Goal: Transaction & Acquisition: Subscribe to service/newsletter

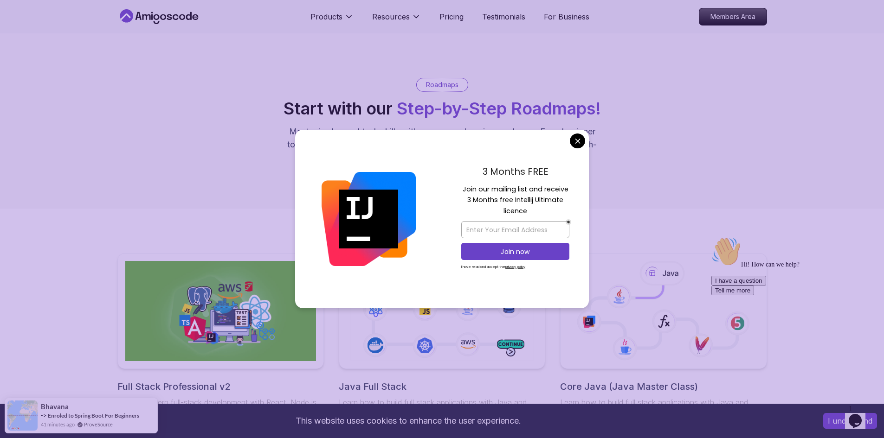
drag, startPoint x: 515, startPoint y: 195, endPoint x: 567, endPoint y: 197, distance: 52.0
click at [567, 197] on div "3 Months FREE Join our mailing list and receive 3 Months free Intellij Ultimate…" at bounding box center [515, 219] width 147 height 179
click at [493, 205] on p "Join our mailing list and receive 3 Months free Intellij Ultimate licence" at bounding box center [515, 200] width 108 height 32
drag, startPoint x: 488, startPoint y: 204, endPoint x: 538, endPoint y: 203, distance: 50.6
click at [538, 203] on p "Join our mailing list and receive 3 Months free Intellij Ultimate licence" at bounding box center [515, 200] width 108 height 32
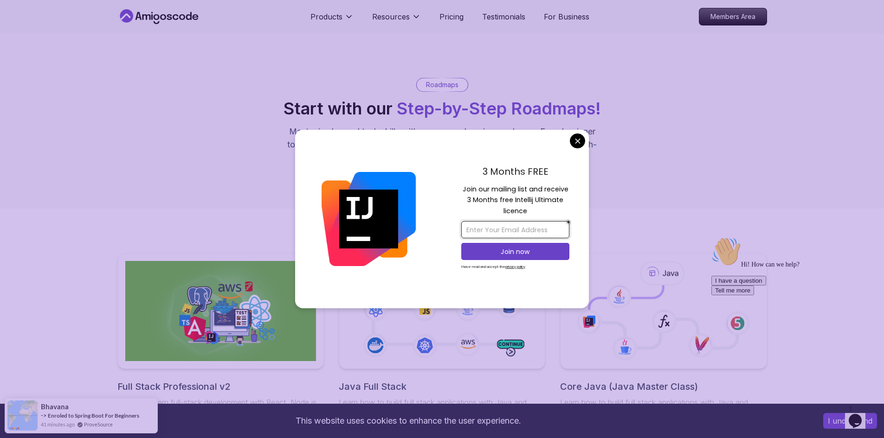
click at [512, 232] on input "email" at bounding box center [515, 229] width 108 height 17
click at [502, 231] on input "email" at bounding box center [515, 229] width 108 height 17
type input "p"
type input "o"
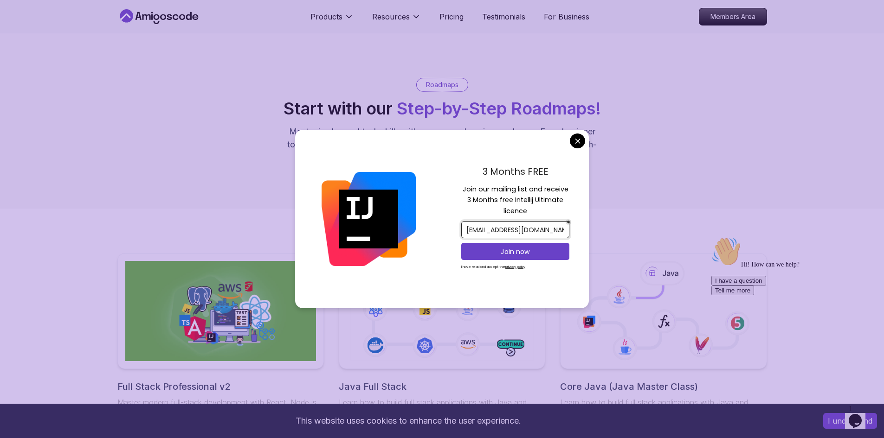
scroll to position [0, 4]
type input "phamquang16599@gmail.com"
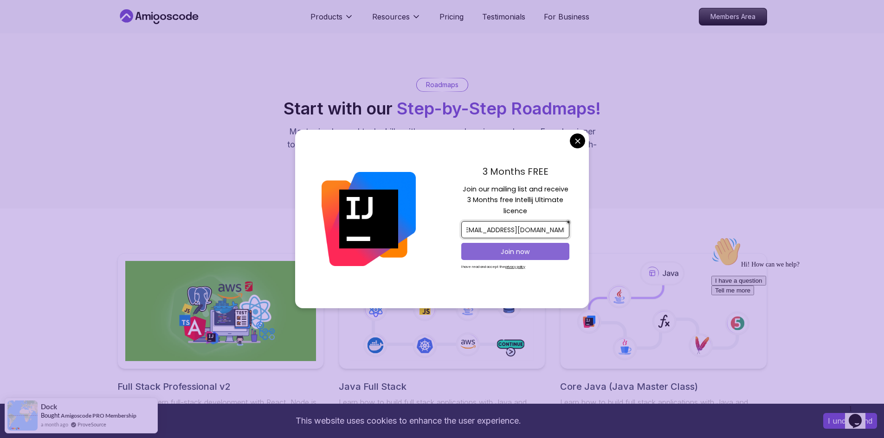
click at [513, 253] on p "Join now" at bounding box center [515, 251] width 88 height 9
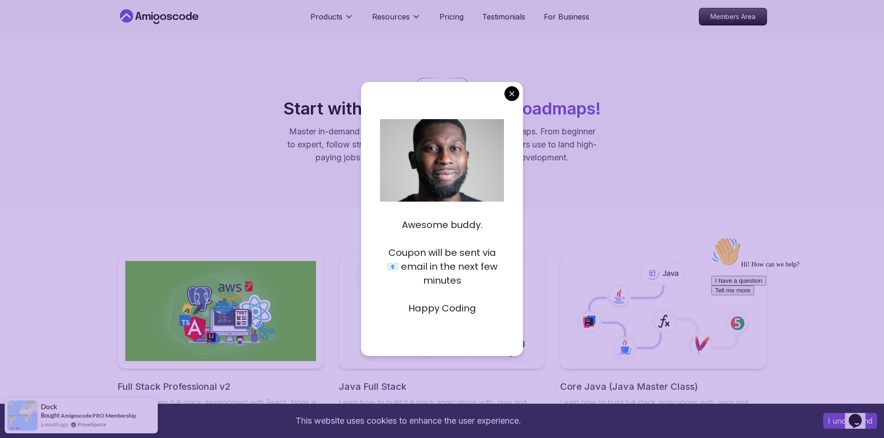
click at [505, 99] on div "Awesome buddy. Coupon will be sent via 📧 email in the next few minutes Happy Co…" at bounding box center [442, 219] width 162 height 274
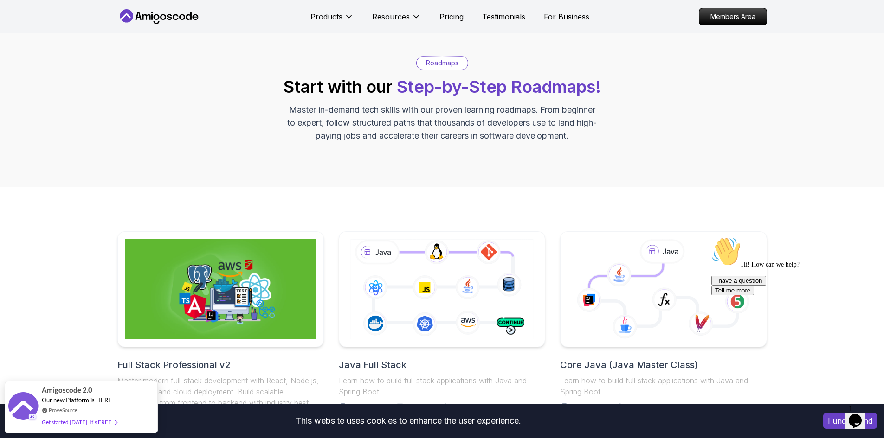
scroll to position [93, 0]
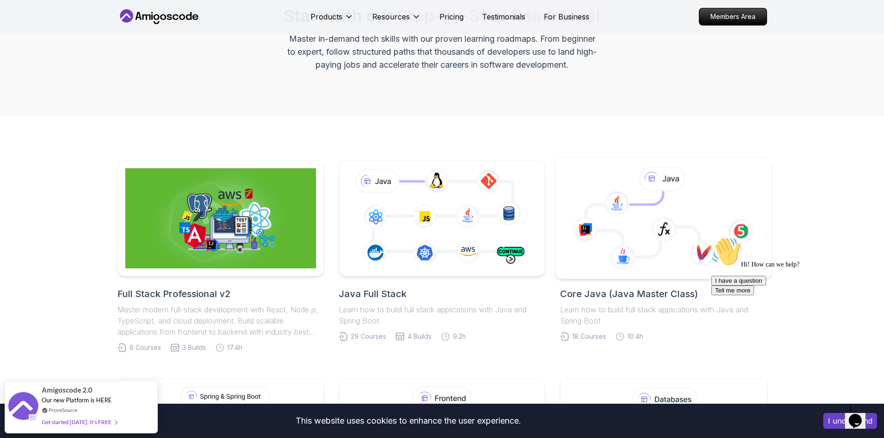
click at [689, 210] on icon at bounding box center [662, 225] width 155 height 66
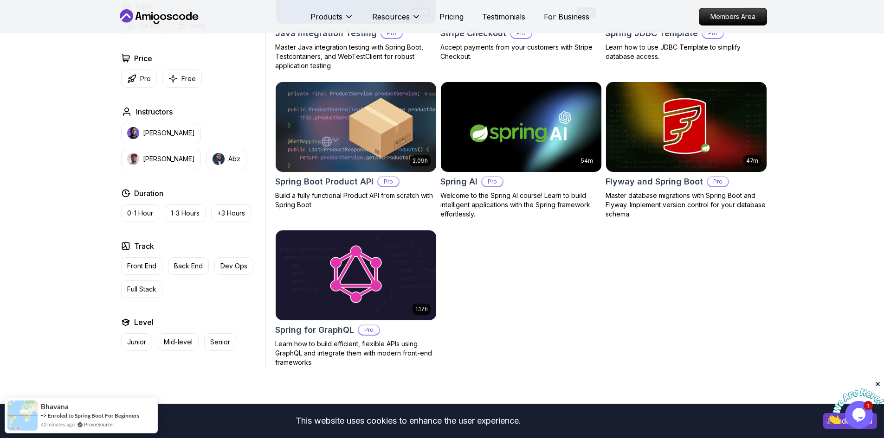
scroll to position [835, 0]
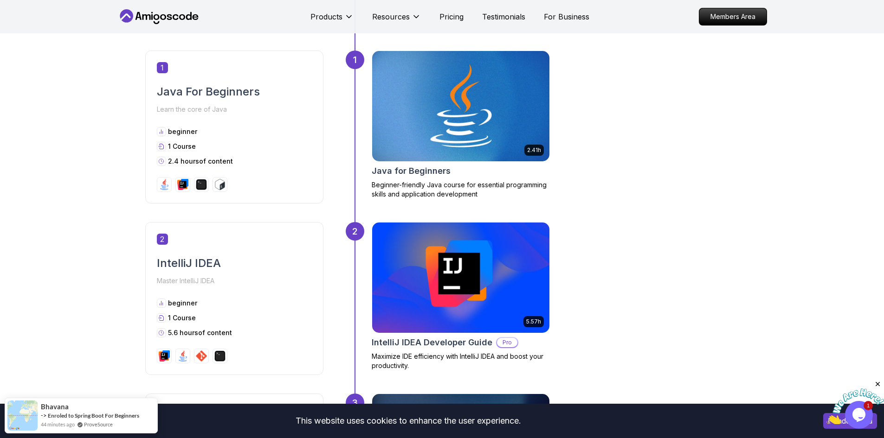
scroll to position [417, 0]
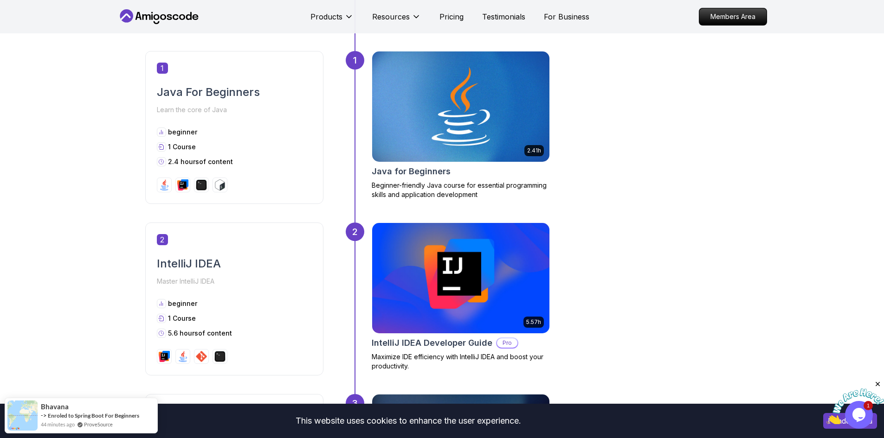
click at [487, 292] on img at bounding box center [460, 278] width 186 height 116
drag, startPoint x: 685, startPoint y: 275, endPoint x: 273, endPoint y: 1, distance: 494.2
click at [685, 275] on div "5.57h IntelliJ IDEA Developer Guide Pro Maximize IDE efficiency with IntelliJ I…" at bounding box center [554, 299] width 367 height 153
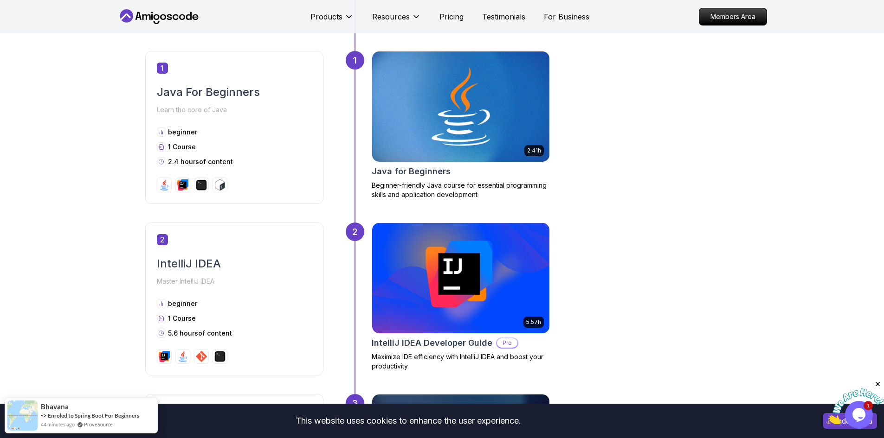
drag, startPoint x: 686, startPoint y: 237, endPoint x: 645, endPoint y: 242, distance: 42.0
click at [686, 238] on div "5.57h IntelliJ IDEA Developer Guide Pro Maximize IDE efficiency with IntelliJ I…" at bounding box center [554, 299] width 367 height 153
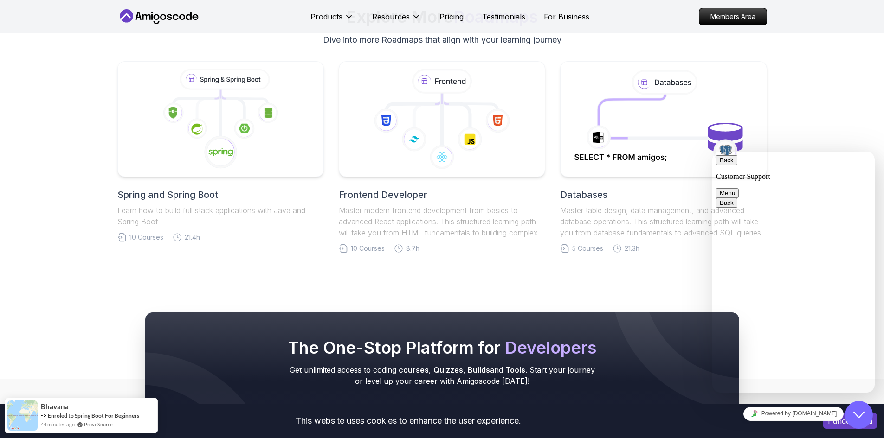
scroll to position [3386, 0]
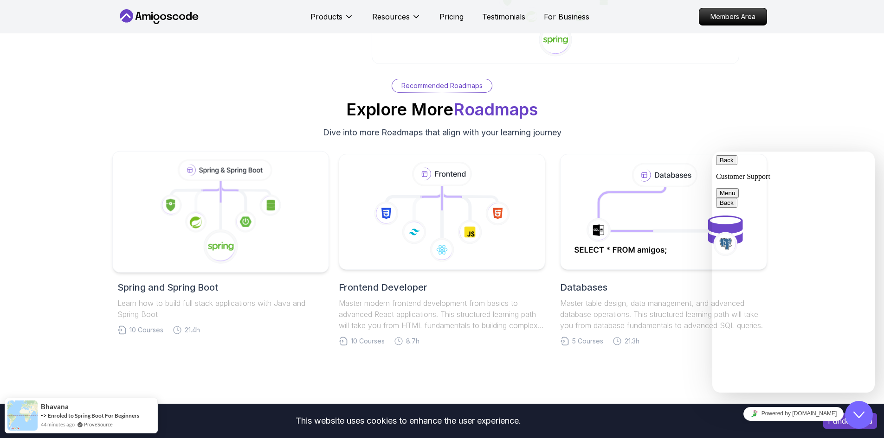
click at [242, 186] on icon at bounding box center [232, 199] width 25 height 27
click at [0, 198] on div "Recommended Roadmaps Explore More Roadmaps Dive into more Roadmaps that align w…" at bounding box center [442, 212] width 884 height 356
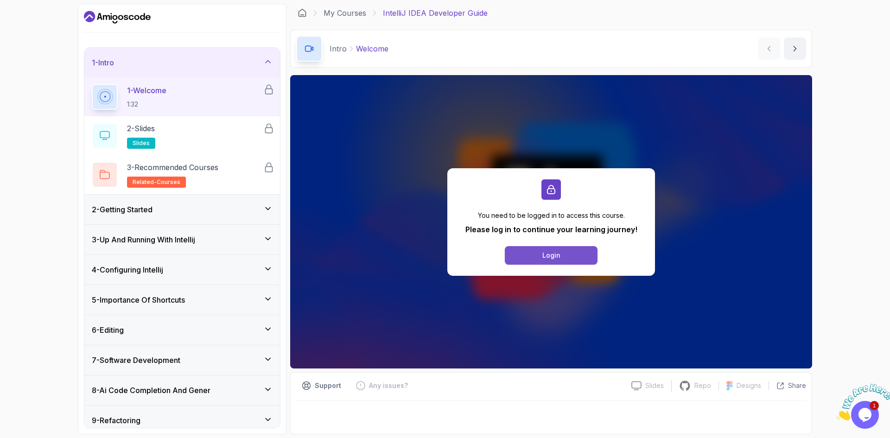
click at [573, 250] on button "Login" at bounding box center [551, 255] width 93 height 19
click at [576, 264] on button "Login" at bounding box center [551, 255] width 93 height 19
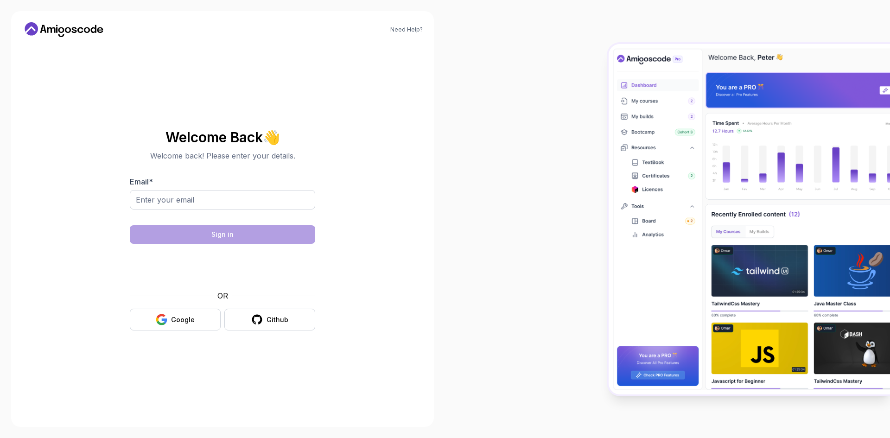
click at [224, 190] on div "Email *" at bounding box center [223, 198] width 186 height 44
click at [210, 199] on input "Email *" at bounding box center [223, 199] width 186 height 19
type input "[DOMAIN_NAME][EMAIL_ADDRESS][DOMAIN_NAME]"
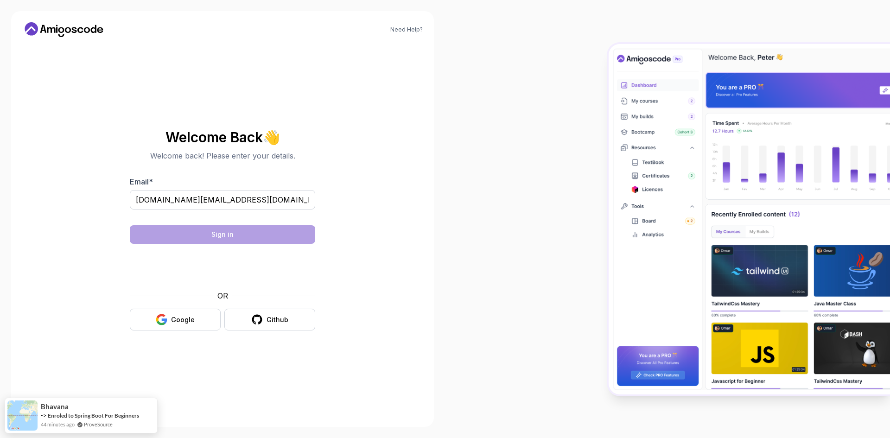
click at [423, 183] on div "Need Help? Welcome Back 👋 Welcome back! Please enter your details. Email * [DOM…" at bounding box center [222, 219] width 423 height 416
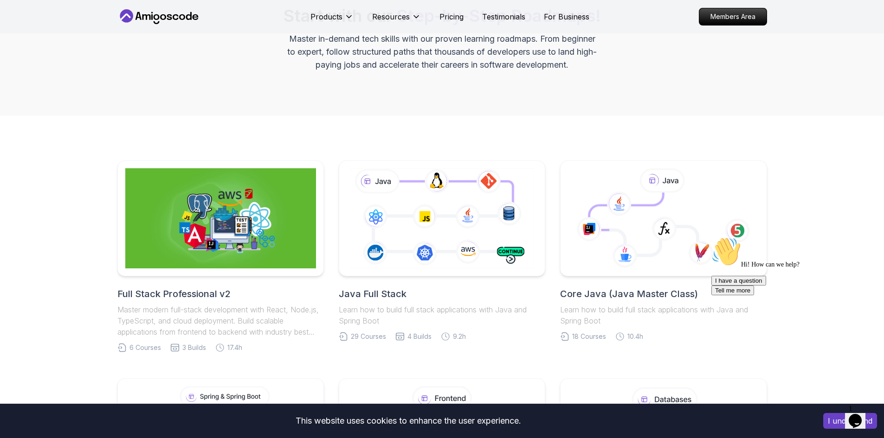
scroll to position [93, 0]
click at [859, 414] on icon "$i18n('chat', 'chat_widget')" at bounding box center [854, 421] width 13 height 14
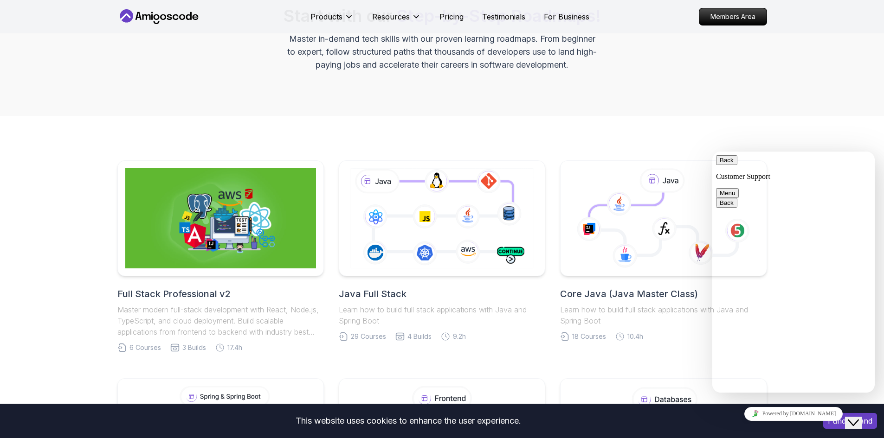
click at [828, 88] on div "Roadmaps Start with our Step-by-Step Roadmaps! Master in-demand tech skills wit…" at bounding box center [442, 28] width 884 height 175
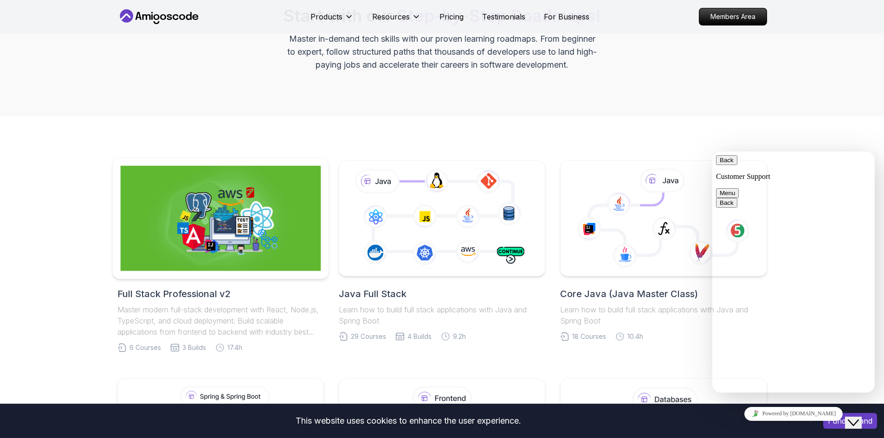
scroll to position [0, 0]
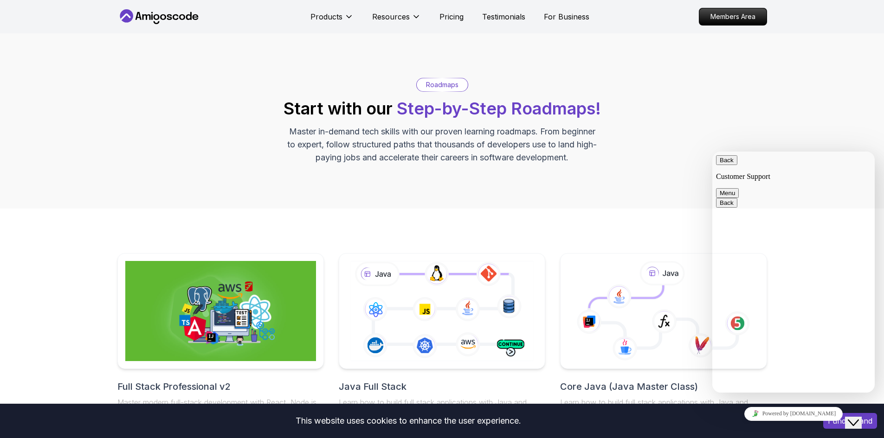
click at [732, 165] on button "Back" at bounding box center [726, 160] width 21 height 10
click at [807, 107] on div "Roadmaps Start with our Step-by-Step Roadmaps! Master in-demand tech skills wit…" at bounding box center [442, 120] width 884 height 175
click at [849, 124] on div "Roadmaps Start with our Step-by-Step Roadmaps! Master in-demand tech skills wit…" at bounding box center [442, 120] width 884 height 175
drag, startPoint x: 863, startPoint y: 411, endPoint x: 877, endPoint y: 409, distance: 14.1
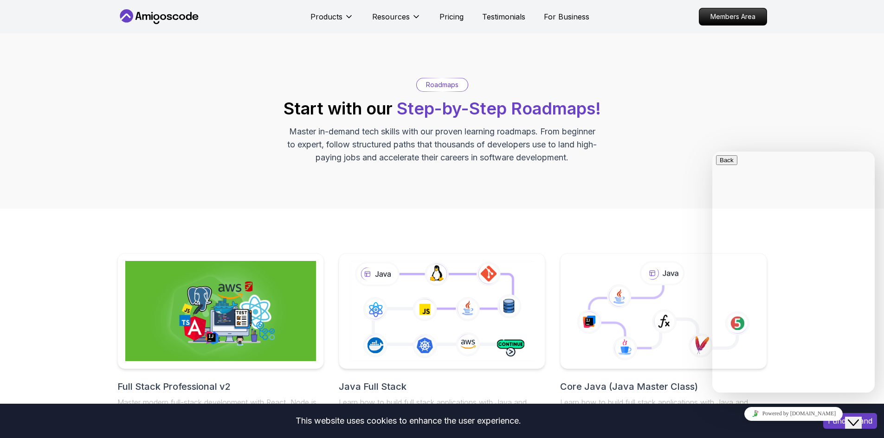
click at [858, 417] on icon "Close Chat This icon closes the chat window." at bounding box center [852, 422] width 11 height 11
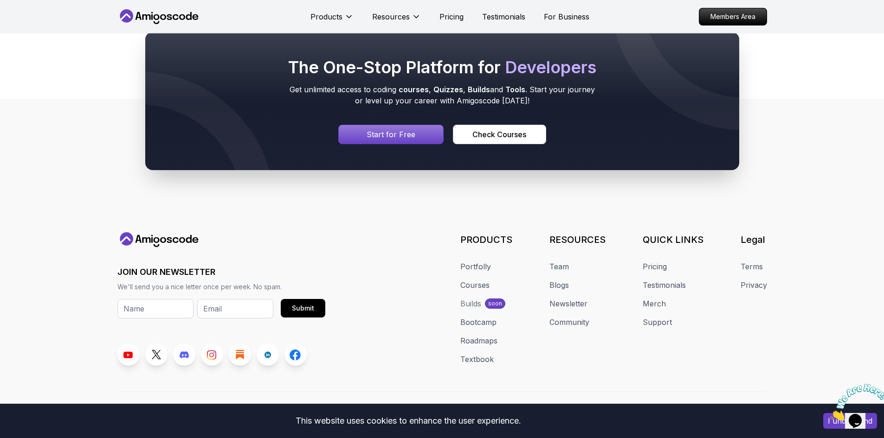
scroll to position [893, 0]
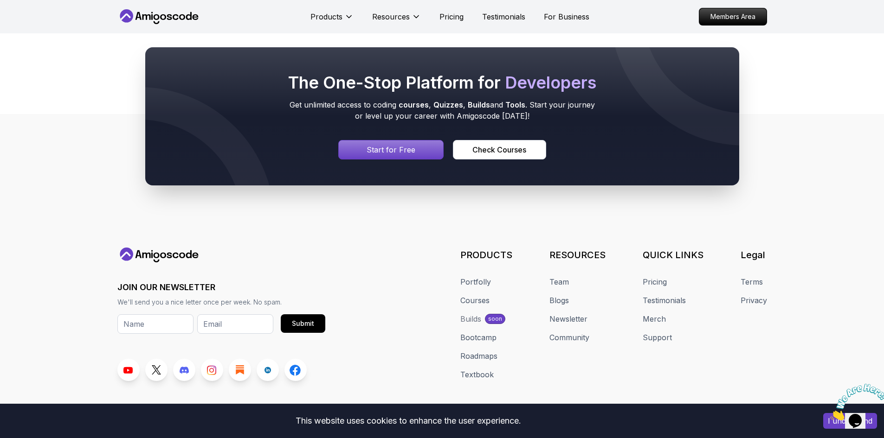
click at [397, 148] on p "Start for Free" at bounding box center [390, 149] width 49 height 11
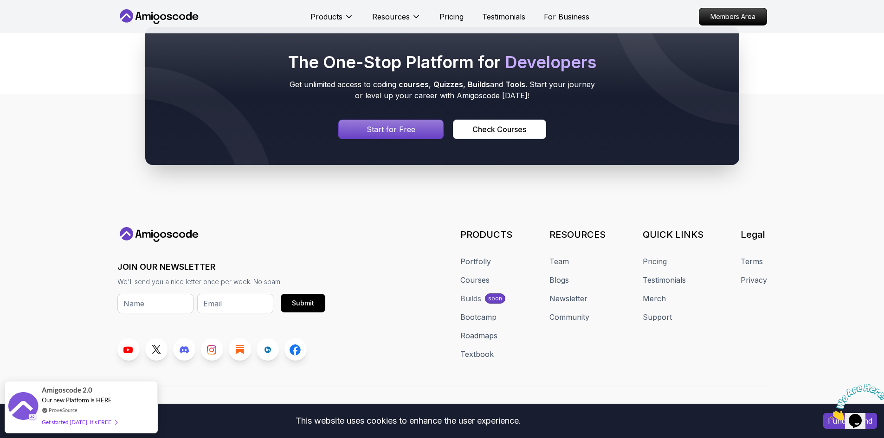
scroll to position [940, 0]
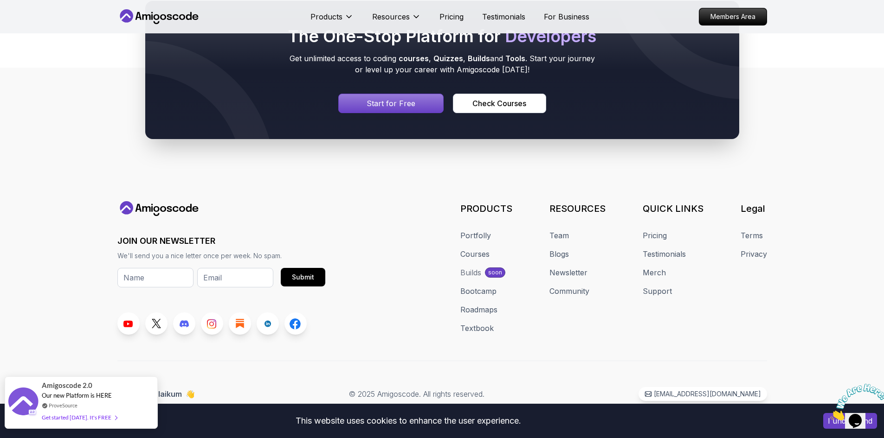
click at [92, 400] on div "Amigoscode 2.0 Our new Platform is HERE ProveSource Get started today. It's FREE" at bounding box center [81, 402] width 78 height 51
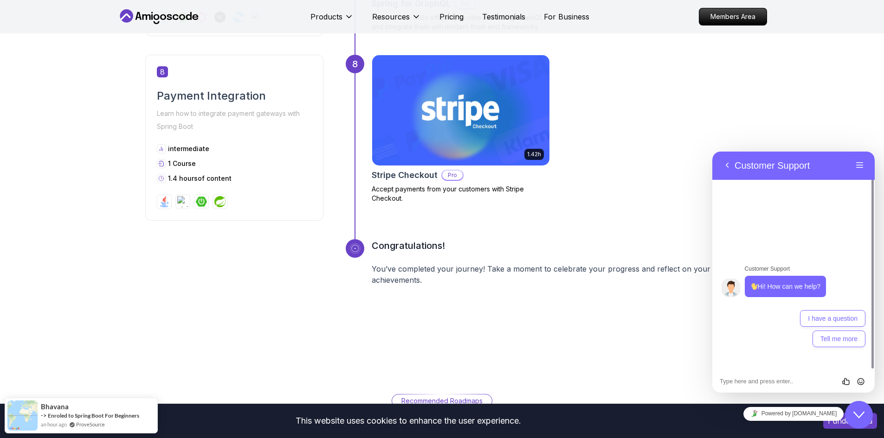
scroll to position [1948, 0]
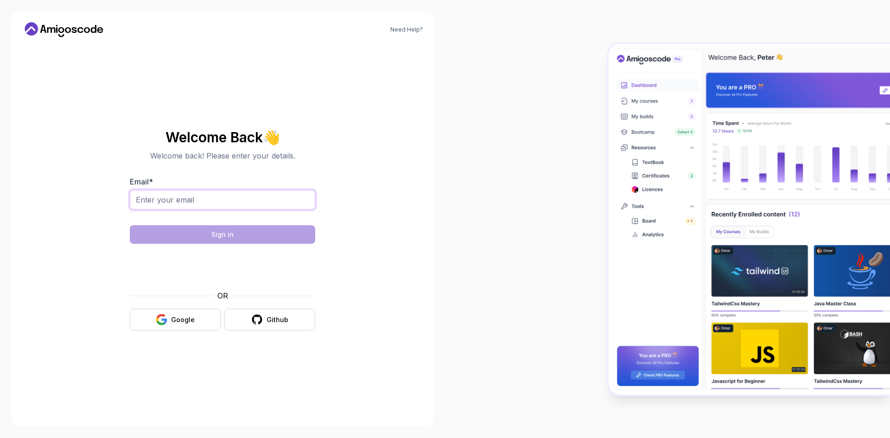
click at [258, 199] on input "Email *" at bounding box center [223, 199] width 186 height 19
click at [470, 206] on div at bounding box center [667, 219] width 445 height 438
click at [481, 212] on div at bounding box center [667, 219] width 445 height 438
click at [458, 225] on div at bounding box center [667, 219] width 445 height 438
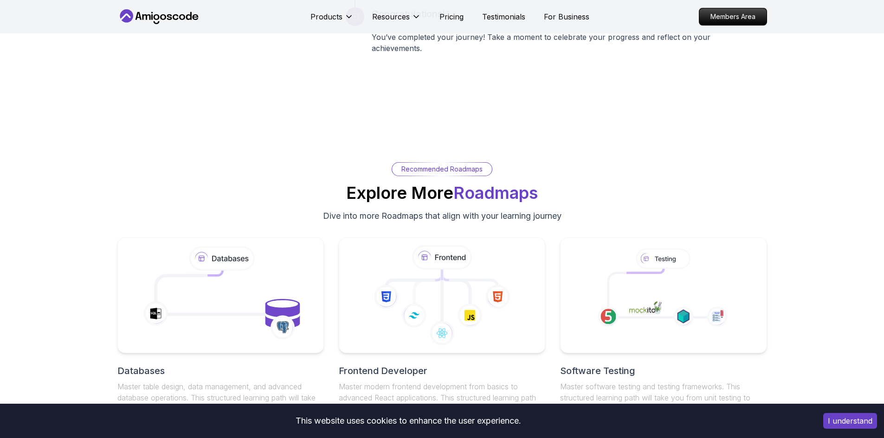
click at [675, 154] on div "Recommended Roadmaps Explore More Roadmaps Dive into more Roadmaps that align w…" at bounding box center [442, 296] width 884 height 356
